Goal: Information Seeking & Learning: Learn about a topic

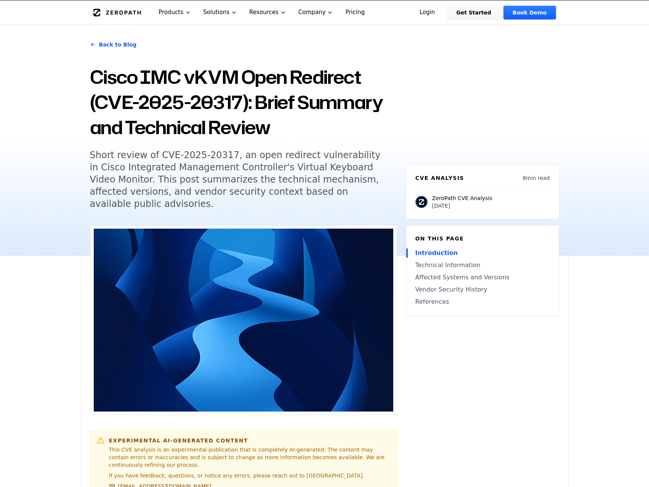
scroll to position [18, 0]
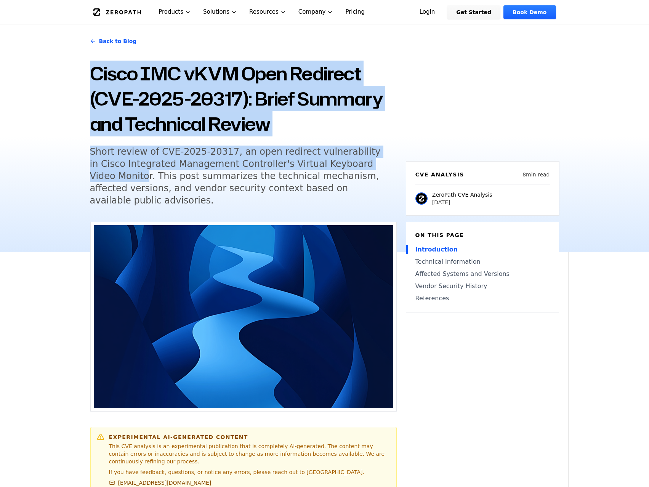
drag, startPoint x: 90, startPoint y: 69, endPoint x: 244, endPoint y: 10, distance: 165.2
click at [360, 154] on div "Back to Blog Cisco IMC vKVM Open Redirect (CVE-2025-20317): Brief Summary and T…" at bounding box center [243, 123] width 307 height 185
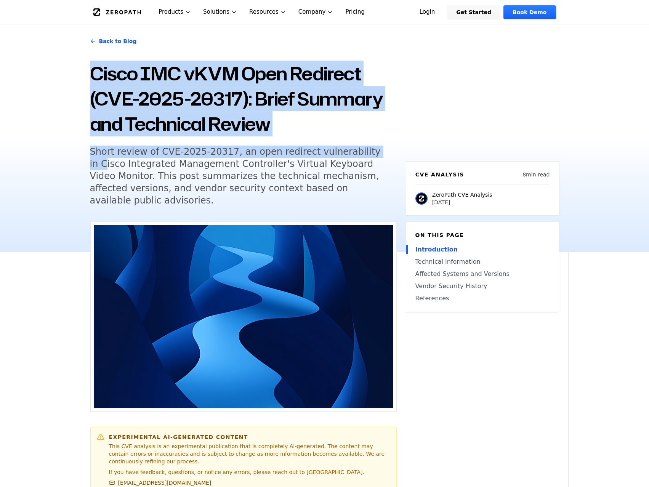
scroll to position [0, 0]
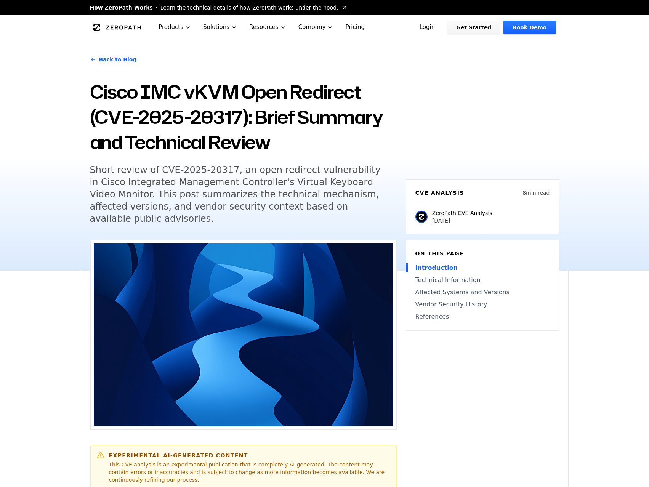
click at [76, 195] on div "Back to Blog Cisco IMC vKVM Open Redirect (CVE-2025-20317): Brief Summary and T…" at bounding box center [324, 155] width 649 height 231
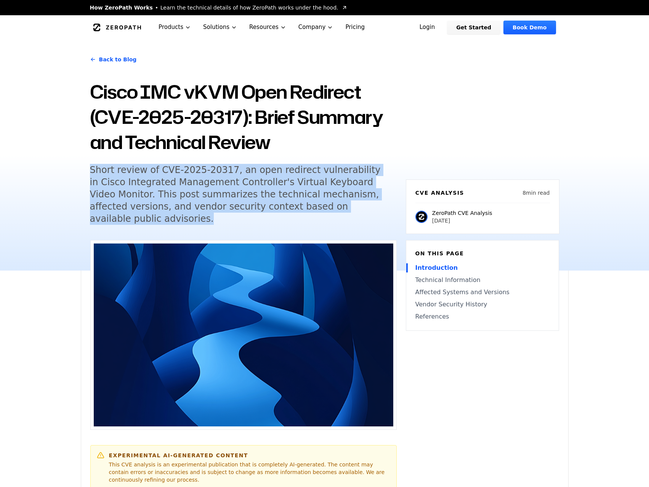
drag, startPoint x: 90, startPoint y: 170, endPoint x: 342, endPoint y: 206, distance: 254.7
click at [342, 206] on h5 "Short review of CVE-2025-20317, an open redirect vulnerability in Cisco Integra…" at bounding box center [236, 194] width 293 height 61
copy h5 "Short review of CVE-2025-20317, an open redirect vulnerability in Cisco Integra…"
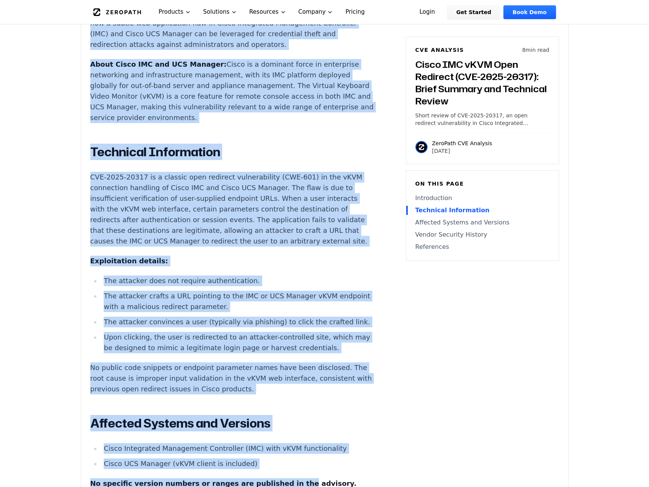
scroll to position [596, 0]
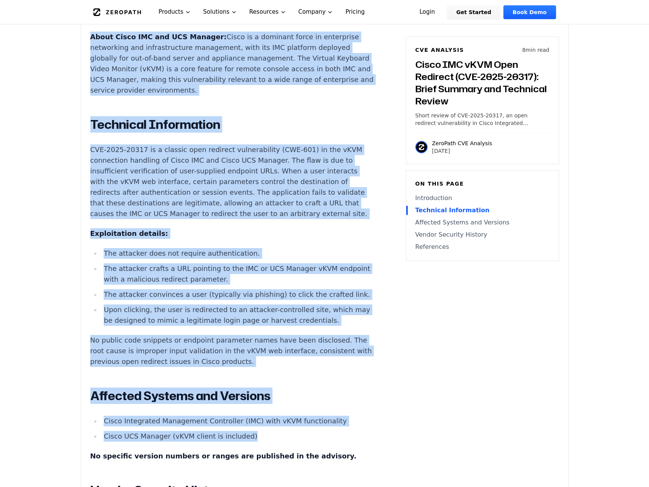
drag, startPoint x: 92, startPoint y: 112, endPoint x: 285, endPoint y: 437, distance: 377.9
click at [285, 437] on div "Introduction A single crafted link can turn trusted Cisco management portals in…" at bounding box center [232, 332] width 284 height 780
copy div "Introduction A single crafted link can turn trusted Cisco management portals in…"
